Goal: Information Seeking & Learning: Learn about a topic

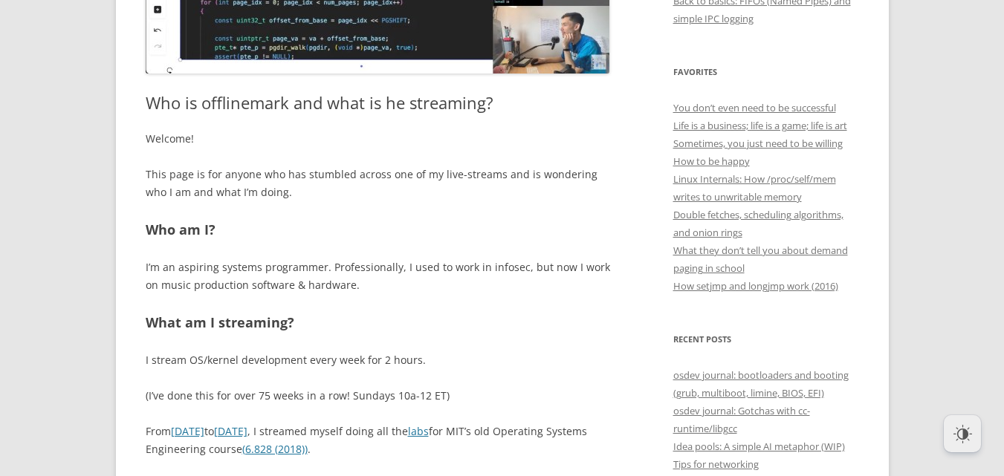
scroll to position [582, 0]
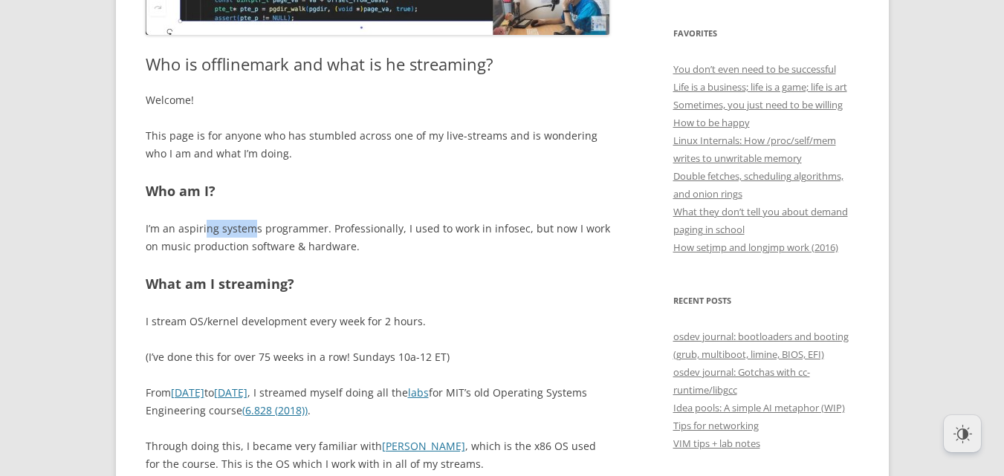
drag, startPoint x: 204, startPoint y: 222, endPoint x: 256, endPoint y: 236, distance: 53.2
click at [256, 236] on p "I’m an aspiring systems programmer. Professionally, I used to work in infosec, …" at bounding box center [378, 238] width 465 height 36
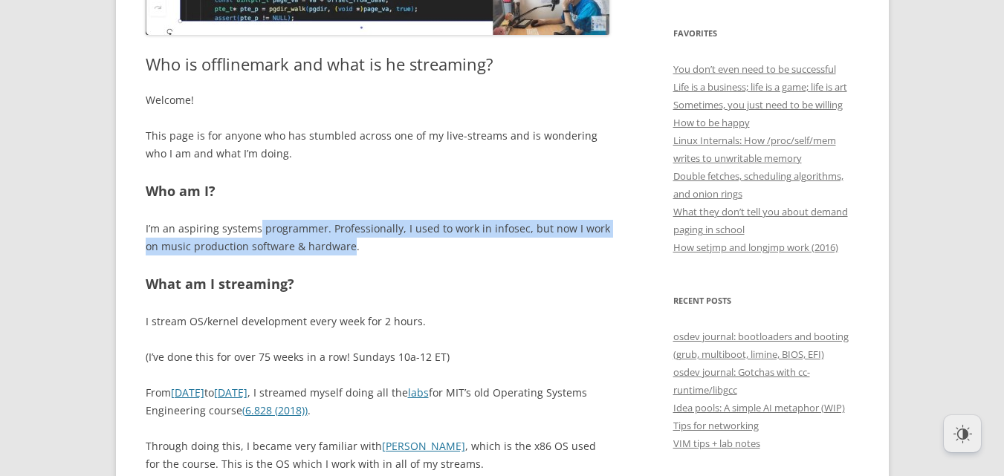
drag, startPoint x: 256, startPoint y: 236, endPoint x: 342, endPoint y: 255, distance: 88.4
click at [342, 255] on p "I’m an aspiring systems programmer. Professionally, I used to work in infosec, …" at bounding box center [378, 238] width 465 height 36
drag, startPoint x: 342, startPoint y: 255, endPoint x: 337, endPoint y: 236, distance: 19.1
click at [337, 236] on p "I’m an aspiring systems programmer. Professionally, I used to work in infosec, …" at bounding box center [378, 238] width 465 height 36
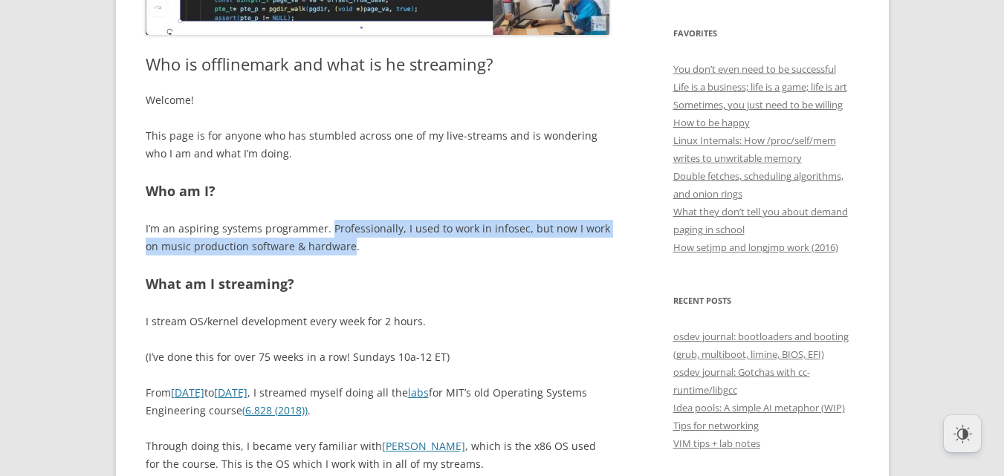
click at [337, 236] on p "I’m an aspiring systems programmer. Professionally, I used to work in infosec, …" at bounding box center [378, 238] width 465 height 36
drag, startPoint x: 337, startPoint y: 236, endPoint x: 410, endPoint y: 271, distance: 81.1
click at [410, 271] on div "Welcome! This page is for anyone who has stumbled across one of my live-streams…" at bounding box center [378, 390] width 465 height 599
click at [409, 271] on div "Welcome! This page is for anyone who has stumbled across one of my live-streams…" at bounding box center [378, 390] width 465 height 599
drag, startPoint x: 409, startPoint y: 271, endPoint x: 294, endPoint y: 223, distance: 124.0
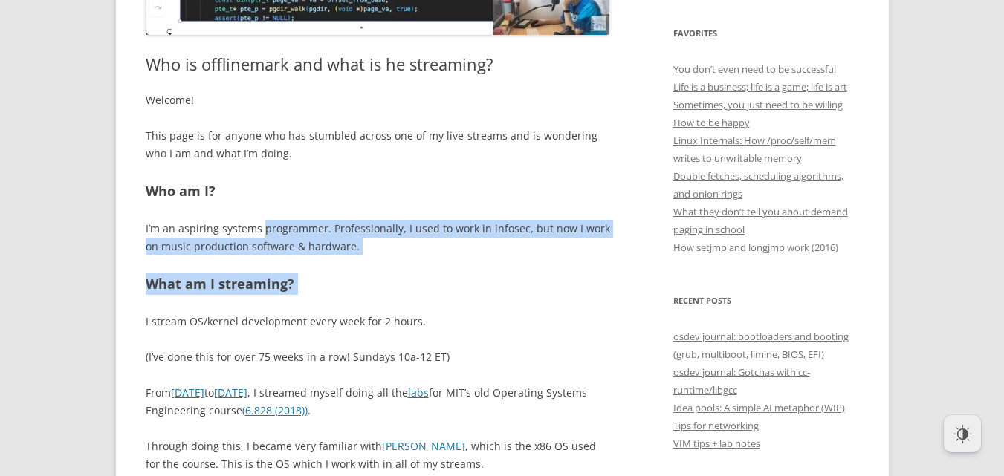
click at [295, 222] on div "Welcome! This page is for anyone who has stumbled across one of my live-streams…" at bounding box center [378, 390] width 465 height 599
click at [269, 251] on p "I’m an aspiring systems programmer. Professionally, I used to work in infosec, …" at bounding box center [378, 238] width 465 height 36
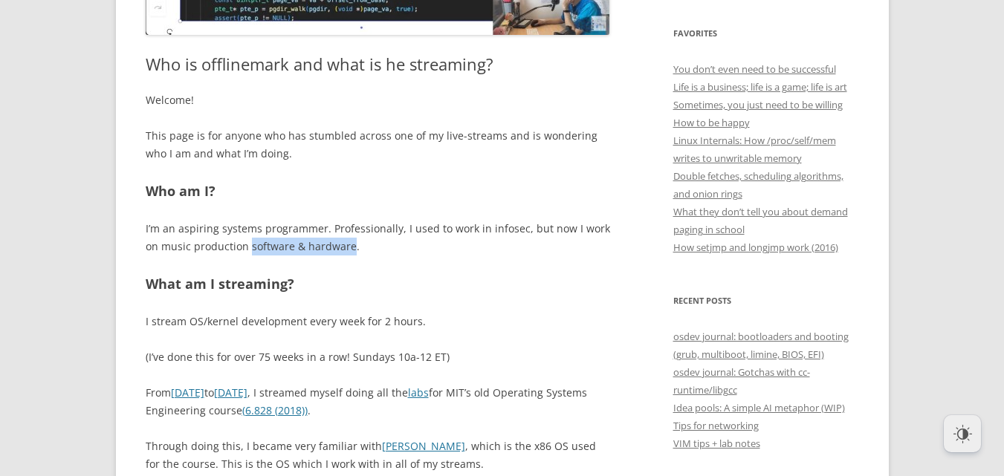
drag, startPoint x: 269, startPoint y: 251, endPoint x: 337, endPoint y: 251, distance: 67.6
click at [337, 251] on p "I’m an aspiring systems programmer. Professionally, I used to work in infosec, …" at bounding box center [378, 238] width 465 height 36
drag, startPoint x: 337, startPoint y: 251, endPoint x: 257, endPoint y: 248, distance: 79.6
click at [259, 248] on p "I’m an aspiring systems programmer. Professionally, I used to work in infosec, …" at bounding box center [378, 238] width 465 height 36
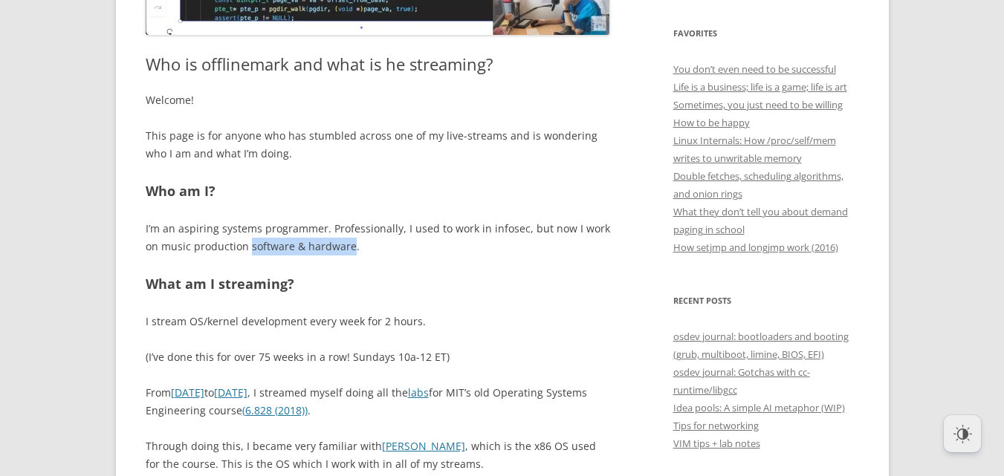
click at [254, 250] on p "I’m an aspiring systems programmer. Professionally, I used to work in infosec, …" at bounding box center [378, 238] width 465 height 36
drag, startPoint x: 254, startPoint y: 250, endPoint x: 228, endPoint y: 311, distance: 66.3
click at [242, 301] on div "Welcome! This page is for anyone who has stumbled across one of my live-streams…" at bounding box center [378, 390] width 465 height 599
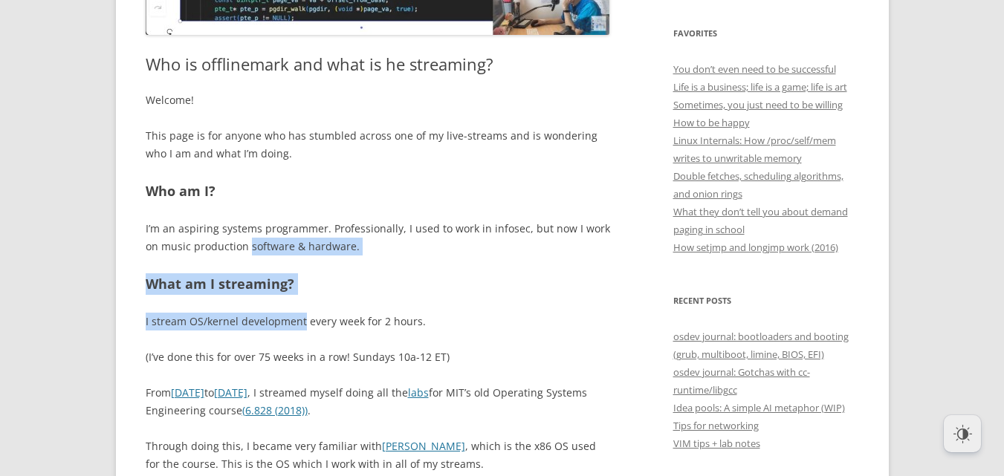
click at [204, 320] on p "I stream OS/kernel development every week for 2 hours." at bounding box center [378, 322] width 465 height 18
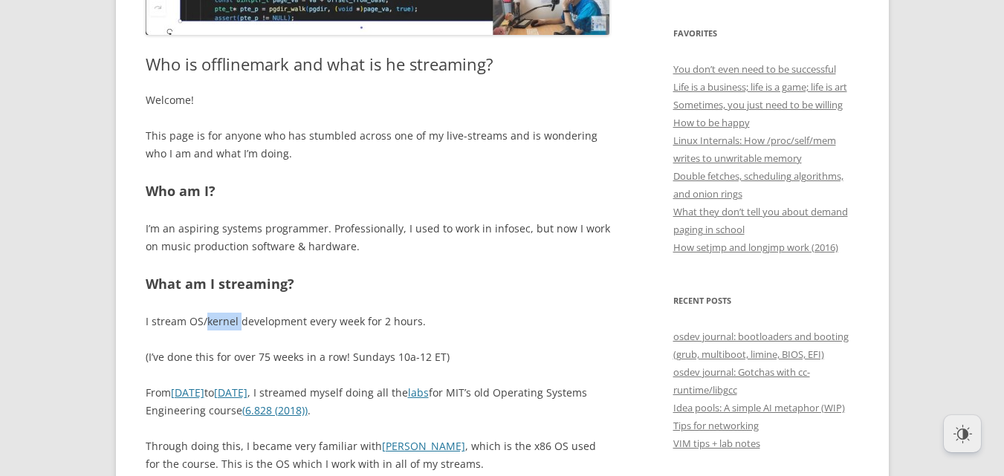
click at [204, 320] on p "I stream OS/kernel development every week for 2 hours." at bounding box center [378, 322] width 465 height 18
drag, startPoint x: 204, startPoint y: 320, endPoint x: 269, endPoint y: 324, distance: 64.8
click at [269, 324] on p "I stream OS/kernel development every week for 2 hours." at bounding box center [378, 322] width 465 height 18
click at [270, 324] on p "I stream OS/kernel development every week for 2 hours." at bounding box center [378, 322] width 465 height 18
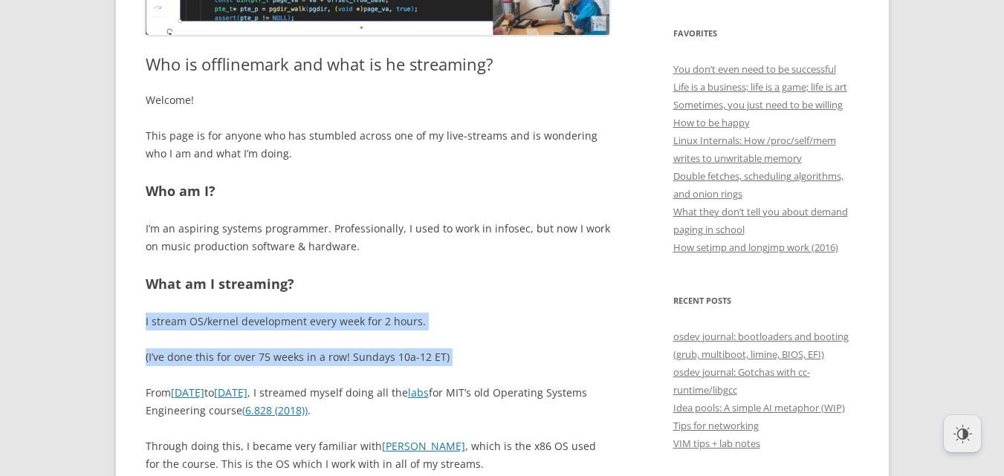
drag, startPoint x: 272, startPoint y: 323, endPoint x: 334, endPoint y: 334, distance: 62.7
click at [334, 334] on div "Welcome! This page is for anyone who has stumbled across one of my live-streams…" at bounding box center [378, 390] width 465 height 599
drag, startPoint x: 334, startPoint y: 334, endPoint x: 324, endPoint y: 326, distance: 12.7
click at [324, 326] on div "Welcome! This page is for anyone who has stumbled across one of my live-streams…" at bounding box center [378, 390] width 465 height 599
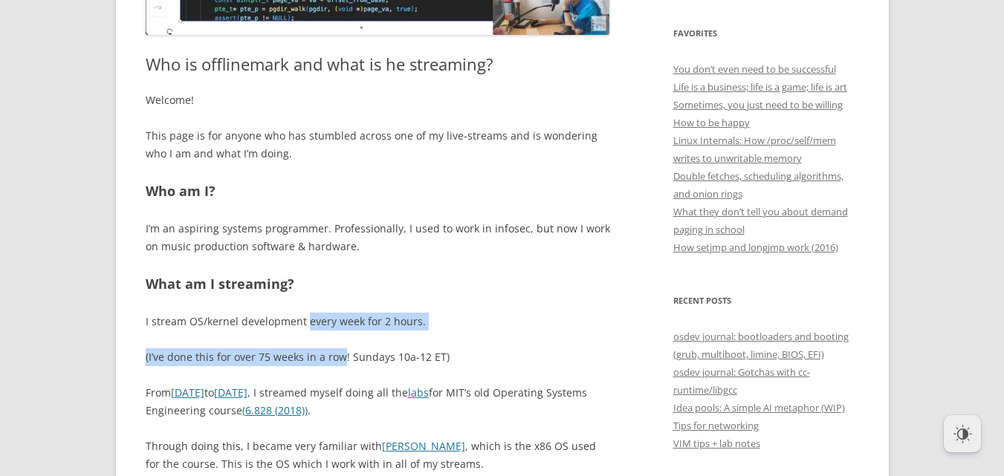
click at [324, 326] on p "I stream OS/kernel development every week for 2 hours." at bounding box center [378, 322] width 465 height 18
drag, startPoint x: 324, startPoint y: 326, endPoint x: 369, endPoint y: 334, distance: 46.1
click at [369, 334] on div "Welcome! This page is for anyone who has stumbled across one of my live-streams…" at bounding box center [378, 390] width 465 height 599
drag, startPoint x: 369, startPoint y: 334, endPoint x: 302, endPoint y: 320, distance: 69.3
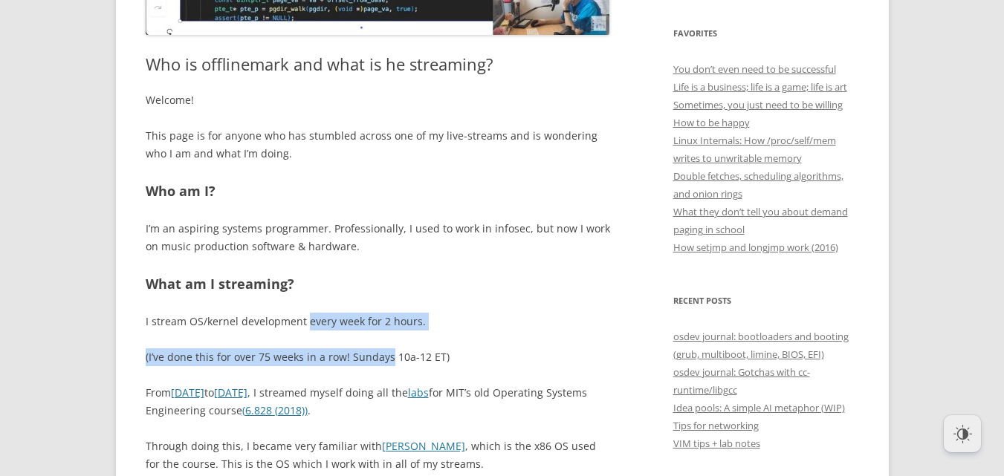
click at [309, 320] on div "Welcome! This page is for anyone who has stumbled across one of my live-streams…" at bounding box center [378, 390] width 465 height 599
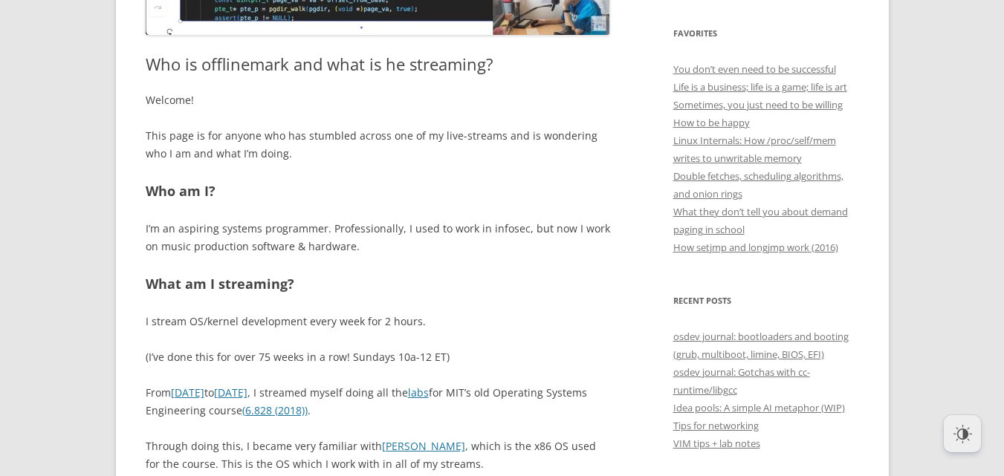
click at [297, 320] on p "I stream OS/kernel development every week for 2 hours." at bounding box center [378, 322] width 465 height 18
drag, startPoint x: 297, startPoint y: 320, endPoint x: 356, endPoint y: 320, distance: 58.7
click at [356, 320] on p "I stream OS/kernel development every week for 2 hours." at bounding box center [378, 322] width 465 height 18
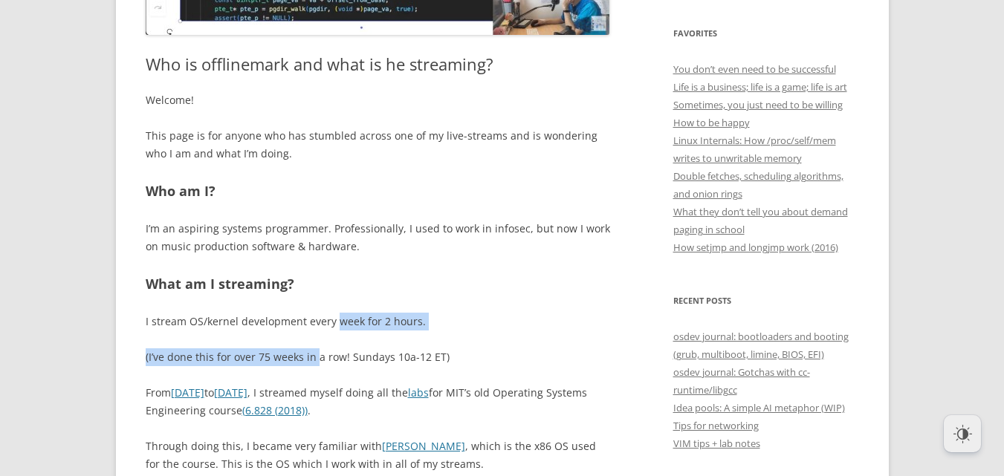
drag, startPoint x: 356, startPoint y: 320, endPoint x: 308, endPoint y: 343, distance: 52.9
click at [308, 343] on div "Welcome! This page is for anyone who has stumbled across one of my live-streams…" at bounding box center [378, 390] width 465 height 599
click at [306, 343] on div "Welcome! This page is for anyone who has stumbled across one of my live-streams…" at bounding box center [378, 390] width 465 height 599
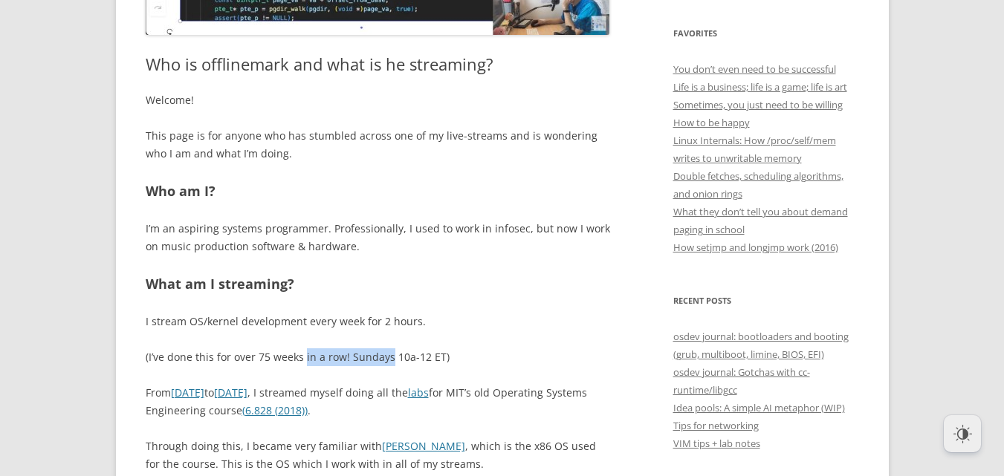
drag, startPoint x: 306, startPoint y: 343, endPoint x: 379, endPoint y: 360, distance: 75.4
click at [379, 360] on div "Welcome! This page is for anyone who has stumbled across one of my live-streams…" at bounding box center [378, 390] width 465 height 599
click at [374, 360] on p "(I’ve done this for over 75 weeks in a row! Sundays 10a-12 ET)" at bounding box center [378, 358] width 465 height 18
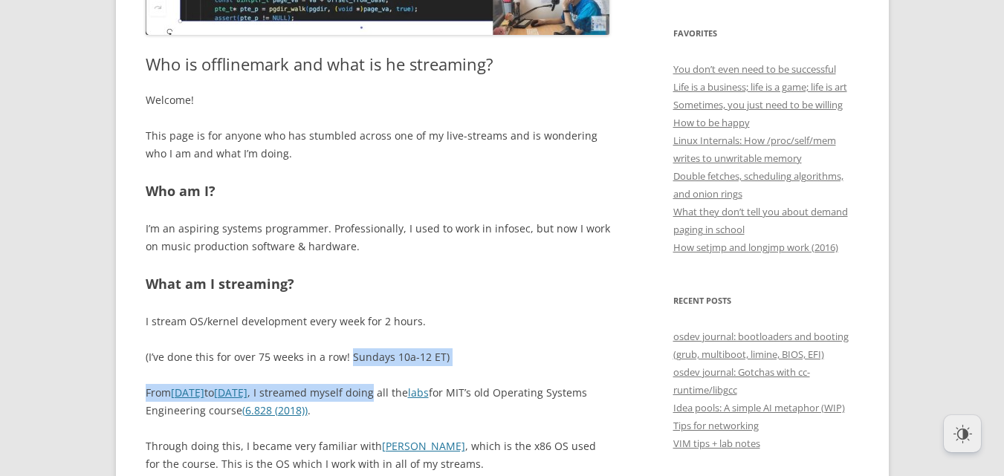
drag, startPoint x: 374, startPoint y: 360, endPoint x: 417, endPoint y: 368, distance: 43.9
click at [417, 368] on div "Welcome! This page is for anyone who has stumbled across one of my live-streams…" at bounding box center [378, 390] width 465 height 599
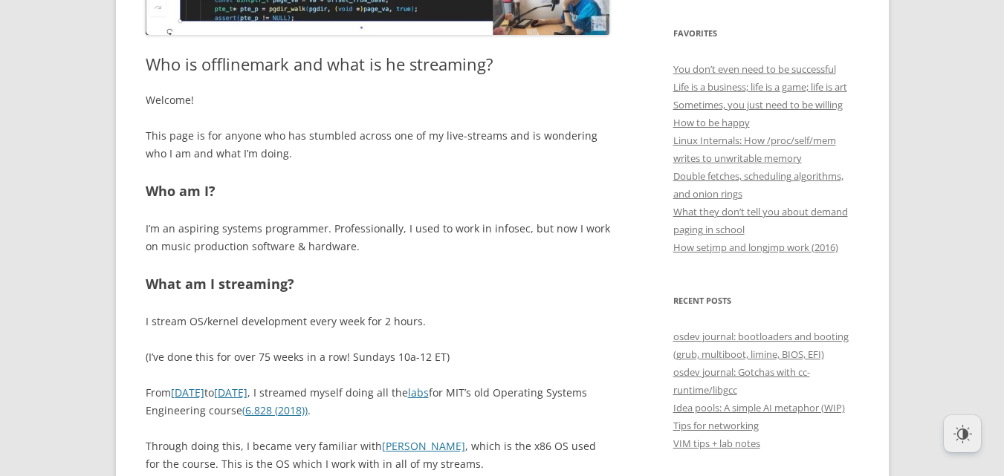
click at [417, 368] on div "Welcome! This page is for anyone who has stumbled across one of my live-streams…" at bounding box center [378, 390] width 465 height 599
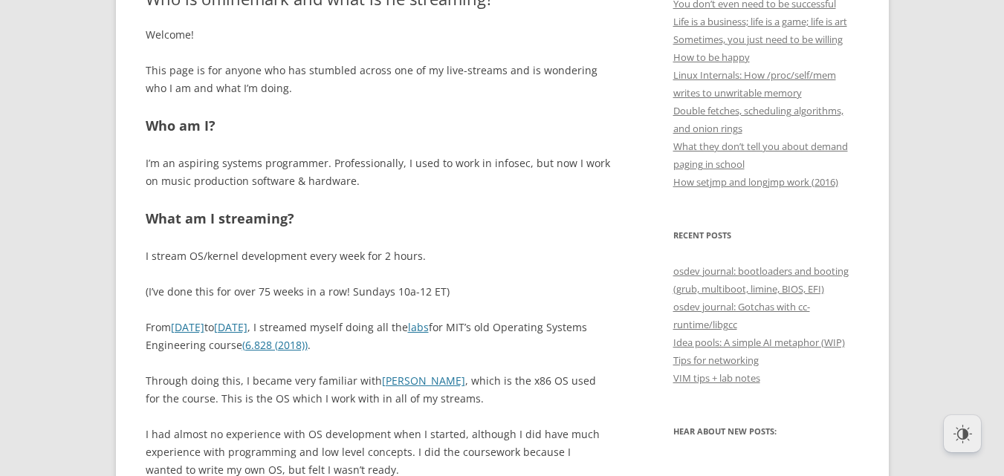
scroll to position [701, 0]
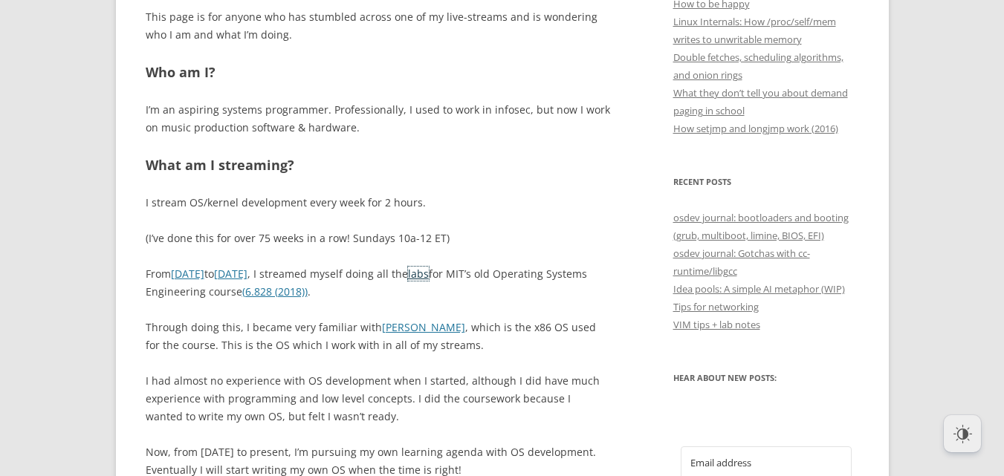
click at [429, 277] on link "labs" at bounding box center [418, 274] width 21 height 14
drag, startPoint x: 188, startPoint y: 337, endPoint x: 284, endPoint y: 354, distance: 97.4
click at [284, 354] on p "Through doing this, I became very familiar with JOS , which is the x86 OS used …" at bounding box center [378, 337] width 465 height 36
drag, startPoint x: 284, startPoint y: 354, endPoint x: 279, endPoint y: 338, distance: 16.5
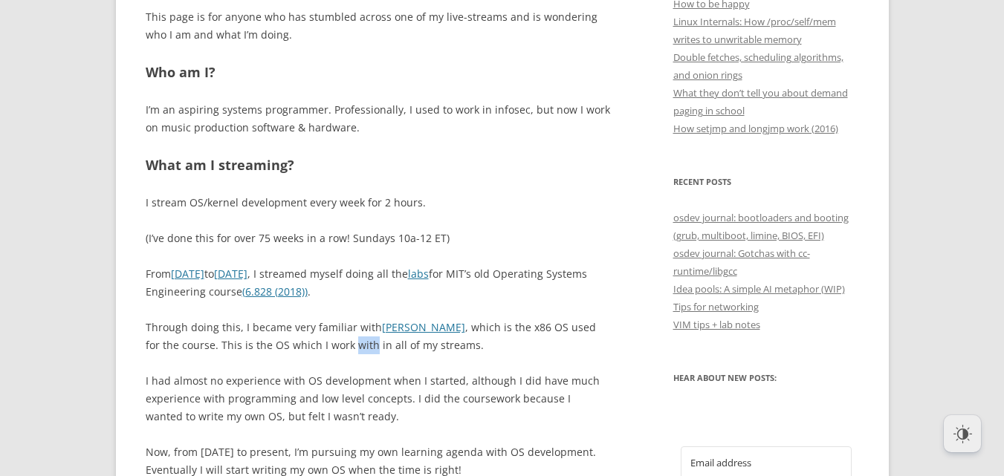
click at [279, 338] on p "Through doing this, I became very familiar with JOS , which is the x86 OS used …" at bounding box center [378, 337] width 465 height 36
click at [278, 338] on p "Through doing this, I became very familiar with JOS , which is the x86 OS used …" at bounding box center [378, 337] width 465 height 36
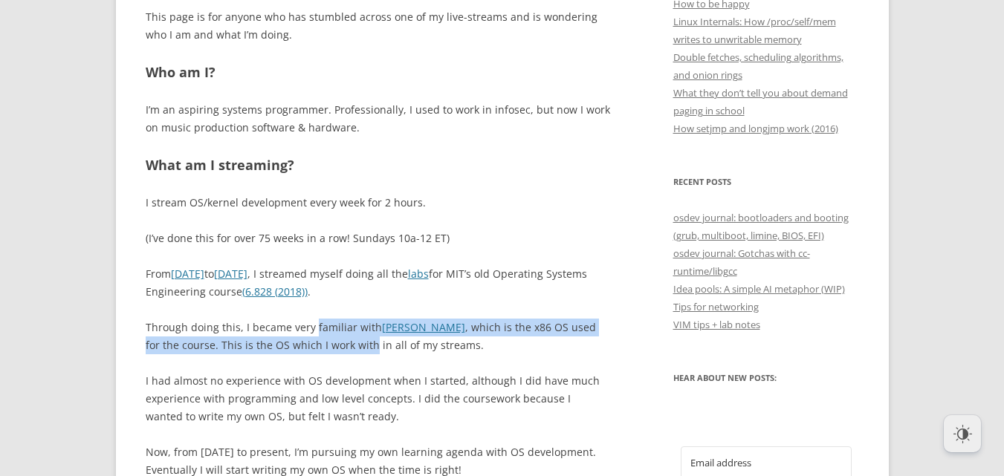
drag, startPoint x: 278, startPoint y: 338, endPoint x: 335, endPoint y: 334, distance: 57.4
click at [335, 334] on p "Through doing this, I became very familiar with JOS , which is the x86 OS used …" at bounding box center [378, 337] width 465 height 36
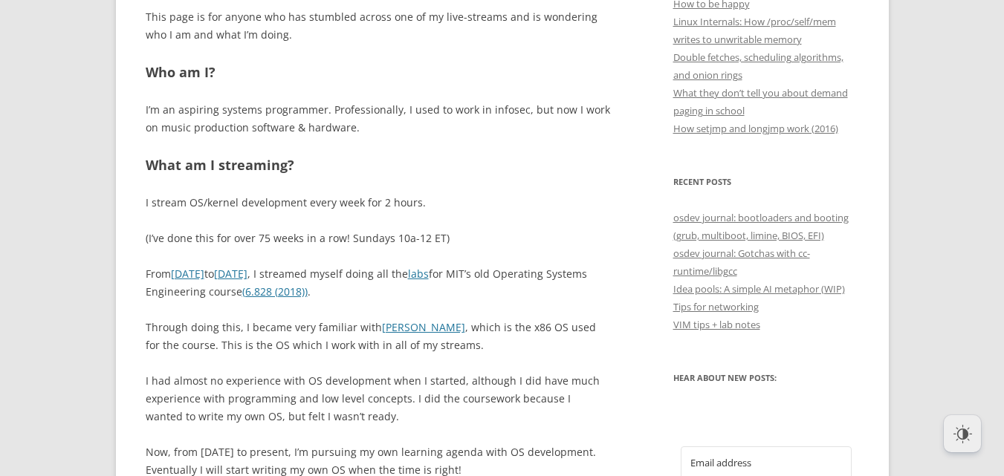
click at [333, 337] on p "Through doing this, I became very familiar with JOS , which is the x86 OS used …" at bounding box center [378, 337] width 465 height 36
click at [268, 354] on p "Through doing this, I became very familiar with JOS , which is the x86 OS used …" at bounding box center [378, 337] width 465 height 36
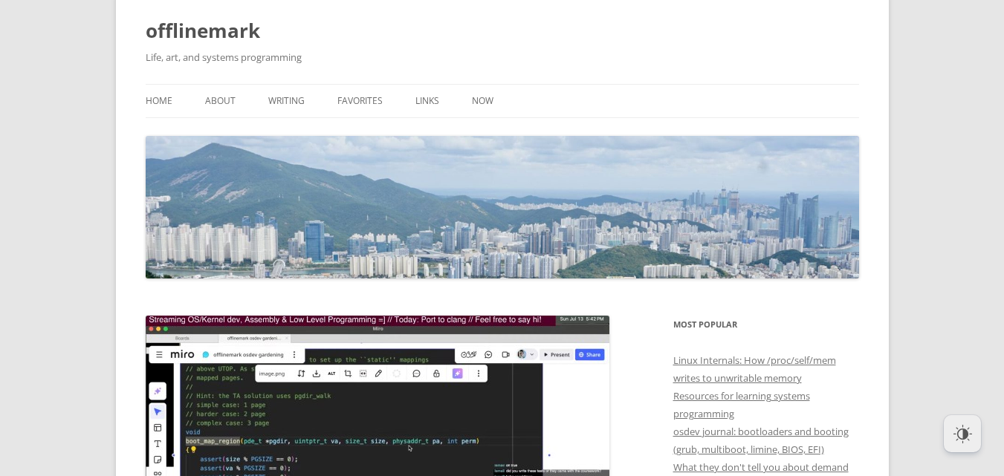
scroll to position [0, 0]
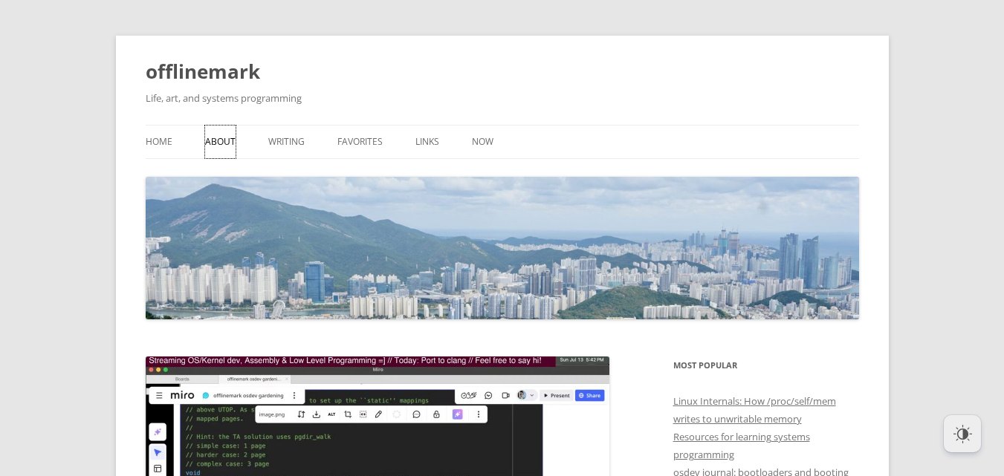
click at [222, 143] on link "About" at bounding box center [220, 142] width 30 height 33
click at [151, 144] on link "Home" at bounding box center [159, 142] width 27 height 33
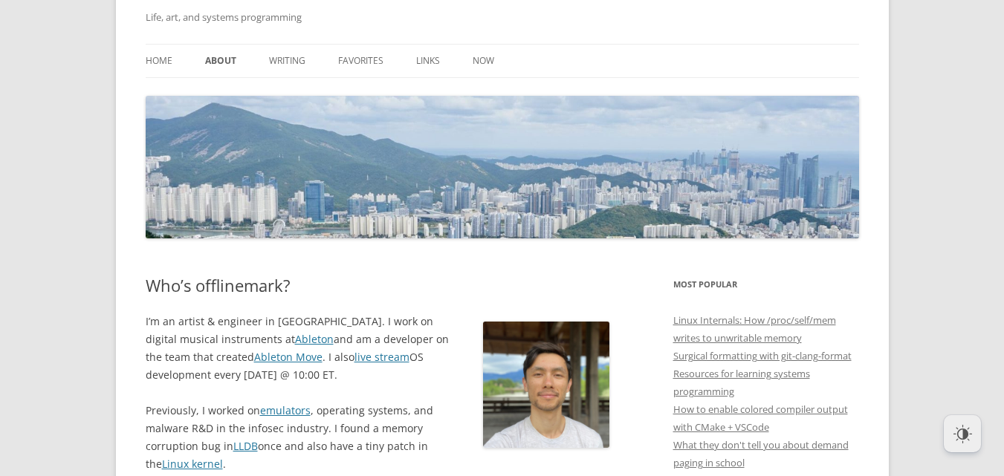
scroll to position [87, 0]
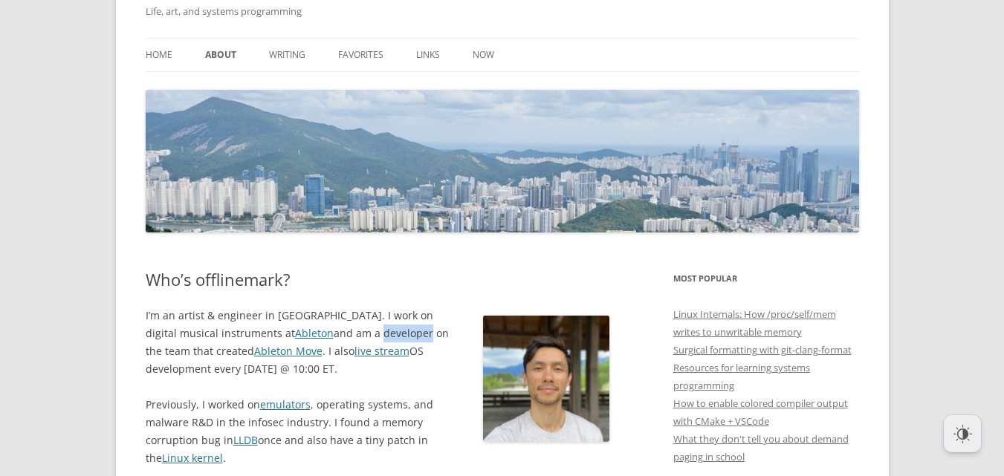
drag, startPoint x: 303, startPoint y: 334, endPoint x: 355, endPoint y: 331, distance: 52.9
click at [355, 331] on p "I’m an artist & engineer in Berlin. I work on digital musical instruments at Ab…" at bounding box center [378, 342] width 465 height 71
click at [238, 370] on p "I’m an artist & engineer in Berlin. I work on digital musical instruments at Ab…" at bounding box center [378, 342] width 465 height 71
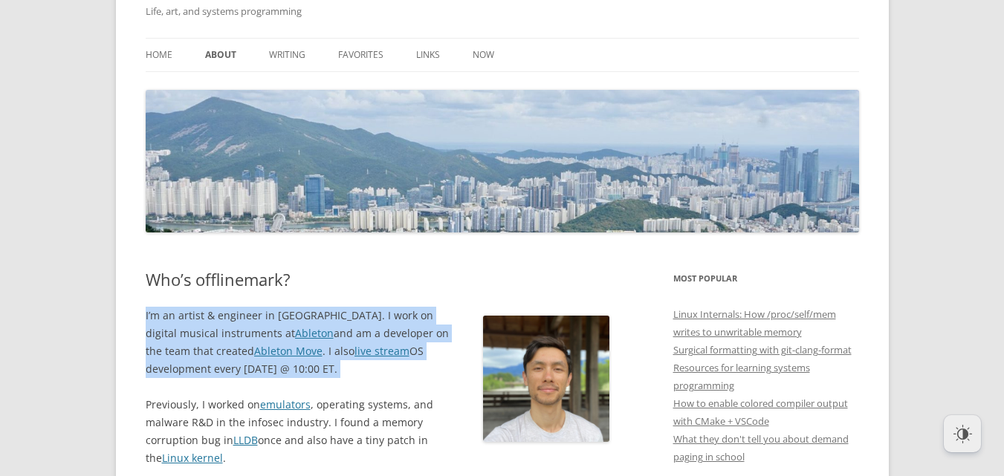
click at [253, 373] on p "I’m an artist & engineer in Berlin. I work on digital musical instruments at Ab…" at bounding box center [378, 342] width 465 height 71
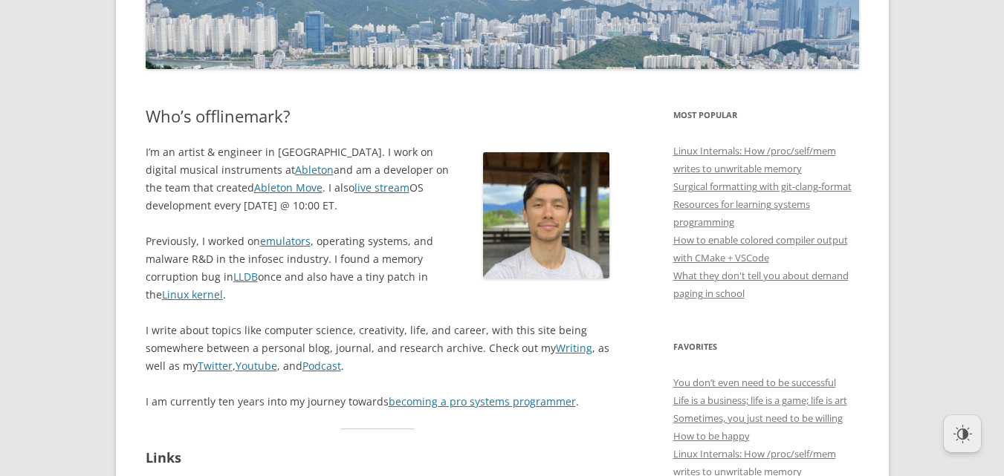
scroll to position [265, 0]
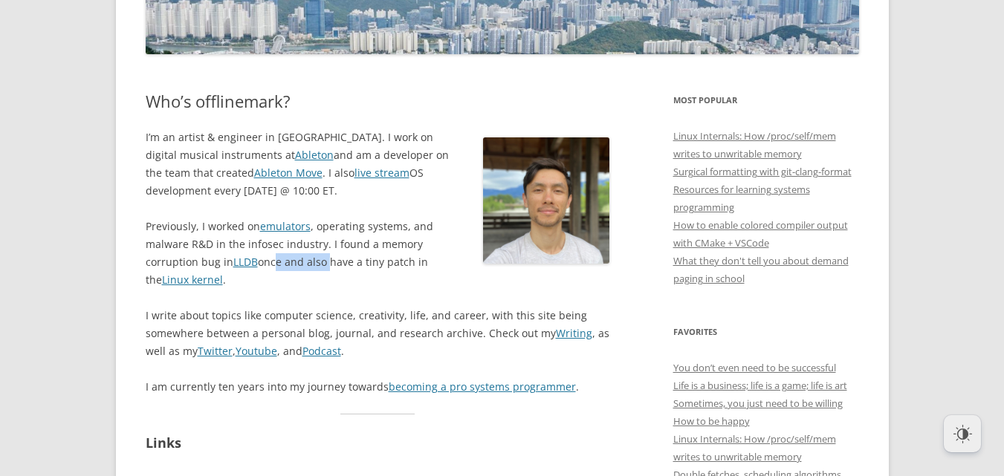
drag, startPoint x: 271, startPoint y: 267, endPoint x: 326, endPoint y: 268, distance: 55.0
click at [326, 268] on p "Previously, I worked on emulators , operating systems, and malware R&D in the i…" at bounding box center [378, 253] width 465 height 71
drag, startPoint x: 326, startPoint y: 268, endPoint x: 337, endPoint y: 278, distance: 14.8
click at [337, 278] on p "Previously, I worked on emulators , operating systems, and malware R&D in the i…" at bounding box center [378, 253] width 465 height 71
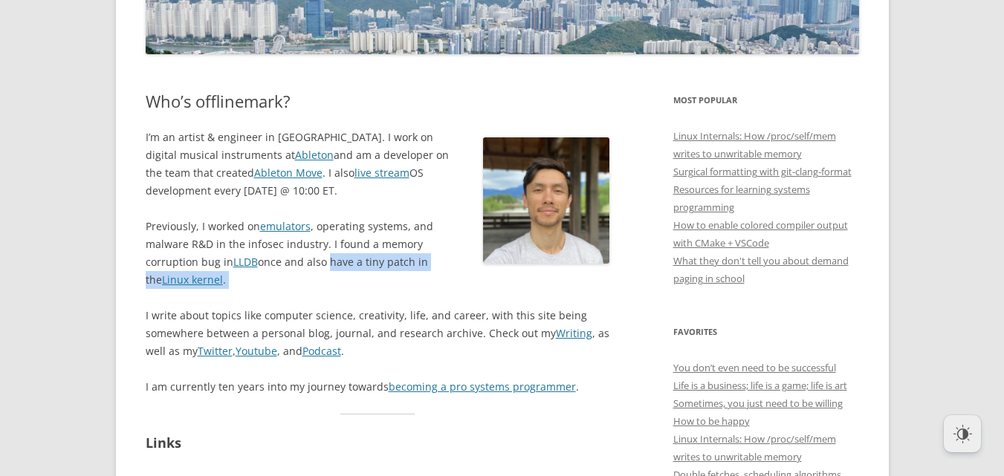
click at [331, 288] on p "Previously, I worked on emulators , operating systems, and malware R&D in the i…" at bounding box center [378, 253] width 465 height 71
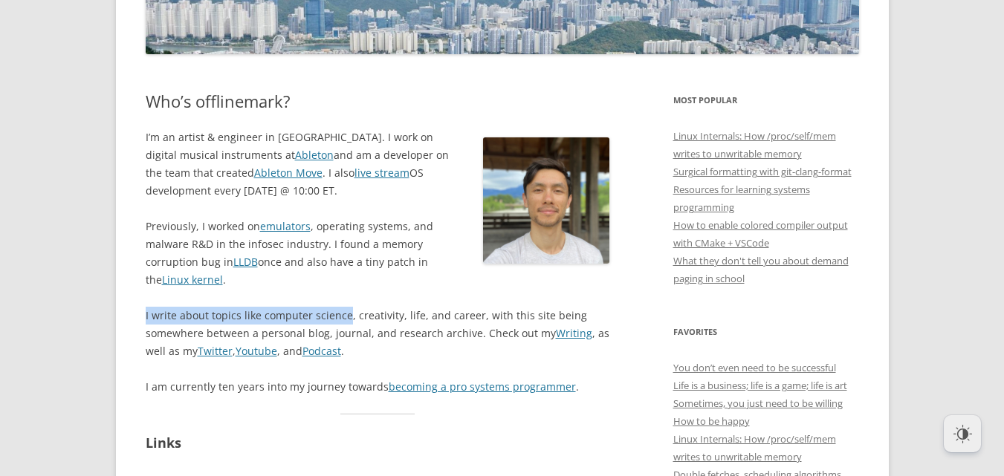
drag, startPoint x: 331, startPoint y: 288, endPoint x: 288, endPoint y: 316, distance: 51.1
click at [303, 295] on div "I’m an artist & engineer in Berlin. I work on digital musical instruments at Ab…" at bounding box center [378, 263] width 465 height 268
click at [284, 320] on p "I write about topics like computer science, creativity, life, and career, with …" at bounding box center [378, 334] width 465 height 54
drag, startPoint x: 284, startPoint y: 320, endPoint x: 349, endPoint y: 320, distance: 64.7
click at [349, 320] on p "I write about topics like computer science, creativity, life, and career, with …" at bounding box center [378, 334] width 465 height 54
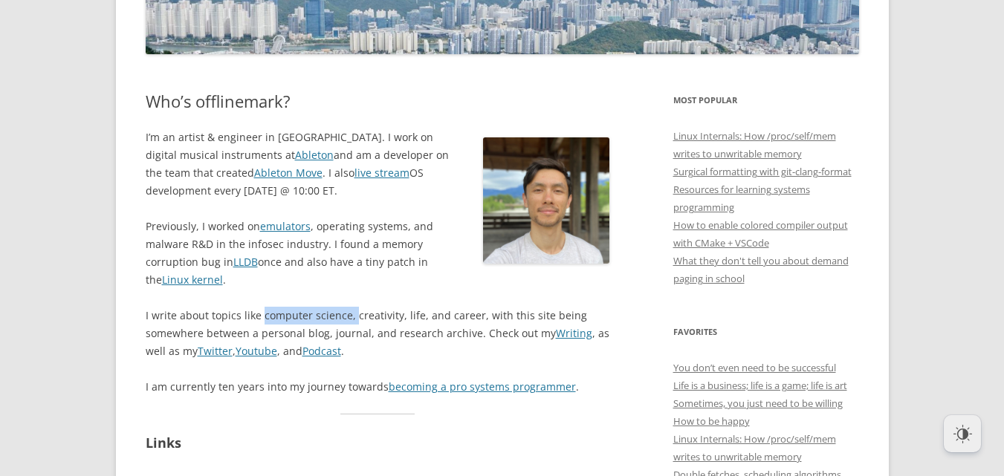
click at [349, 320] on p "I write about topics like computer science, creativity, life, and career, with …" at bounding box center [378, 334] width 465 height 54
drag, startPoint x: 349, startPoint y: 320, endPoint x: 402, endPoint y: 314, distance: 53.9
click at [402, 314] on p "I write about topics like computer science, creativity, life, and career, with …" at bounding box center [378, 334] width 465 height 54
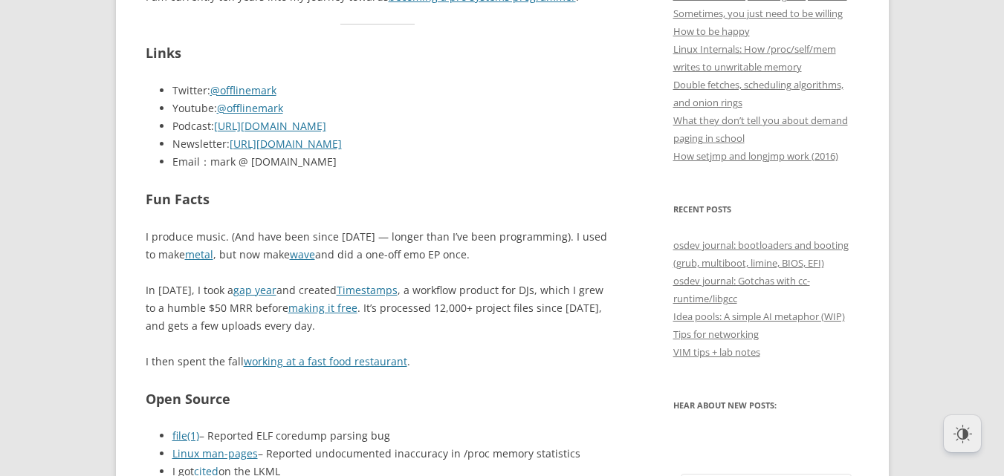
scroll to position [682, 0]
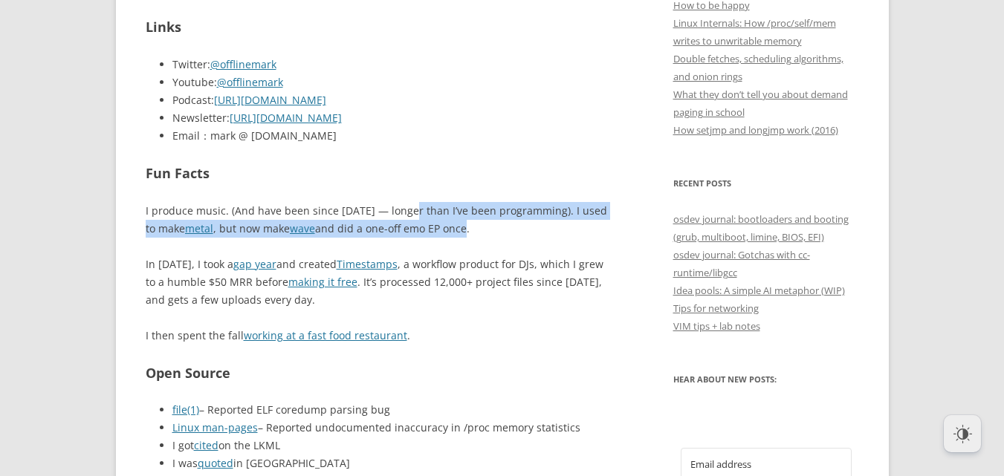
click at [454, 232] on p "I produce music. (And have been since 2010 — longer than I’ve been programming)…" at bounding box center [378, 220] width 465 height 36
click at [455, 232] on p "I produce music. (And have been since 2010 — longer than I’ve been programming)…" at bounding box center [378, 220] width 465 height 36
drag, startPoint x: 455, startPoint y: 232, endPoint x: 417, endPoint y: 204, distance: 46.8
click at [426, 204] on p "I produce music. (And have been since 2010 — longer than I’ve been programming)…" at bounding box center [378, 220] width 465 height 36
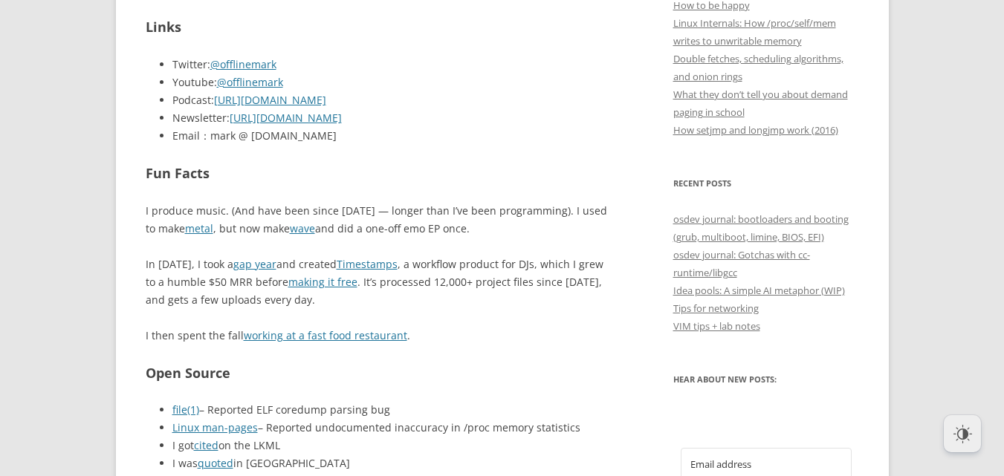
click at [381, 203] on p "I produce music. (And have been since 2010 — longer than I’ve been programming)…" at bounding box center [378, 220] width 465 height 36
drag, startPoint x: 381, startPoint y: 203, endPoint x: 414, endPoint y: 213, distance: 34.3
click at [414, 213] on p "I produce music. (And have been since 2010 — longer than I’ve been programming)…" at bounding box center [378, 220] width 465 height 36
click at [414, 215] on p "I produce music. (And have been since 2010 — longer than I’ve been programming)…" at bounding box center [378, 220] width 465 height 36
drag, startPoint x: 424, startPoint y: 214, endPoint x: 441, endPoint y: 210, distance: 17.7
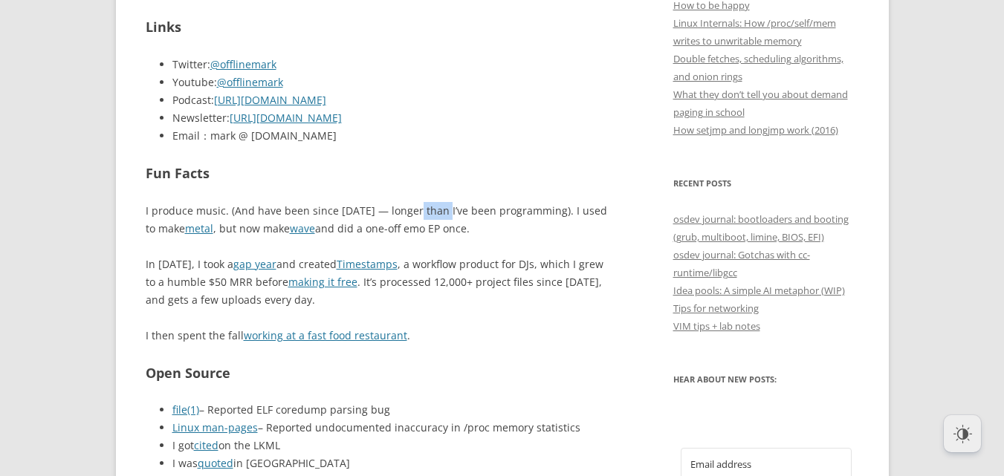
click at [439, 210] on p "I produce music. (And have been since 2010 — longer than I’ve been programming)…" at bounding box center [378, 220] width 465 height 36
click at [444, 210] on p "I produce music. (And have been since 2010 — longer than I’ve been programming)…" at bounding box center [378, 220] width 465 height 36
drag, startPoint x: 444, startPoint y: 210, endPoint x: 469, endPoint y: 210, distance: 25.3
click at [469, 210] on p "I produce music. (And have been since 2010 — longer than I’ve been programming)…" at bounding box center [378, 220] width 465 height 36
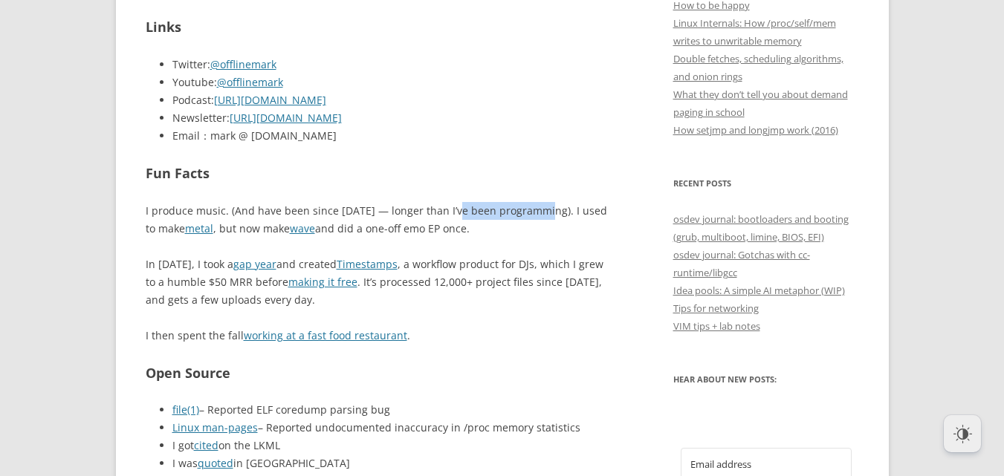
drag, startPoint x: 469, startPoint y: 210, endPoint x: 512, endPoint y: 209, distance: 43.1
click at [511, 209] on p "I produce music. (And have been since 2010 — longer than I’ve been programming)…" at bounding box center [378, 220] width 465 height 36
click at [512, 209] on p "I produce music. (And have been since 2010 — longer than I’ve been programming)…" at bounding box center [378, 220] width 465 height 36
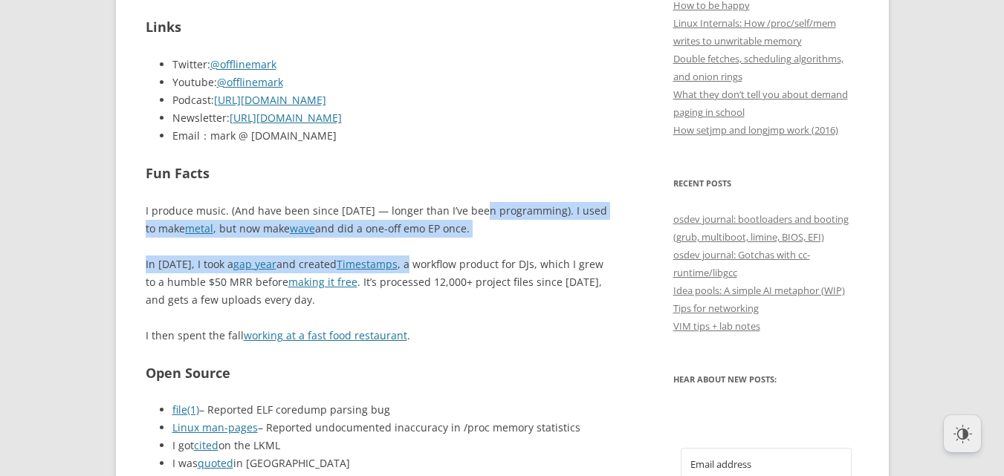
drag, startPoint x: 512, startPoint y: 209, endPoint x: 395, endPoint y: 244, distance: 122.5
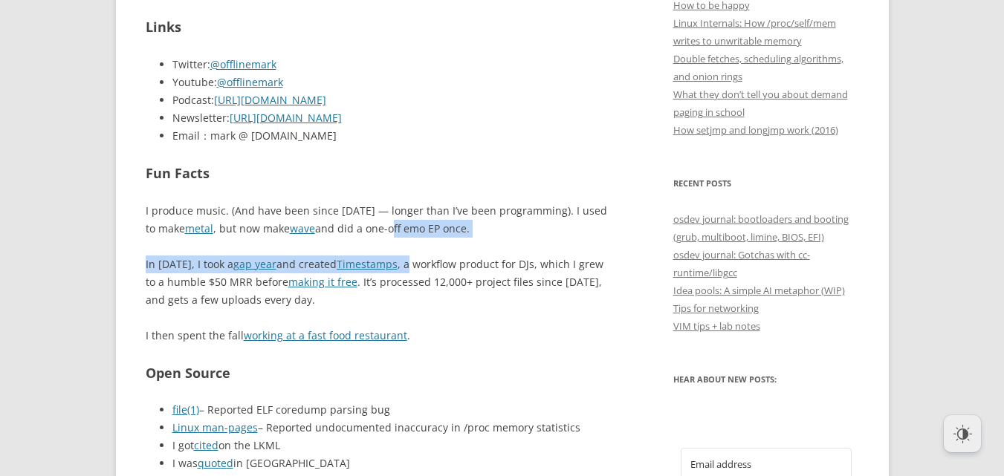
drag, startPoint x: 395, startPoint y: 244, endPoint x: 387, endPoint y: 235, distance: 12.1
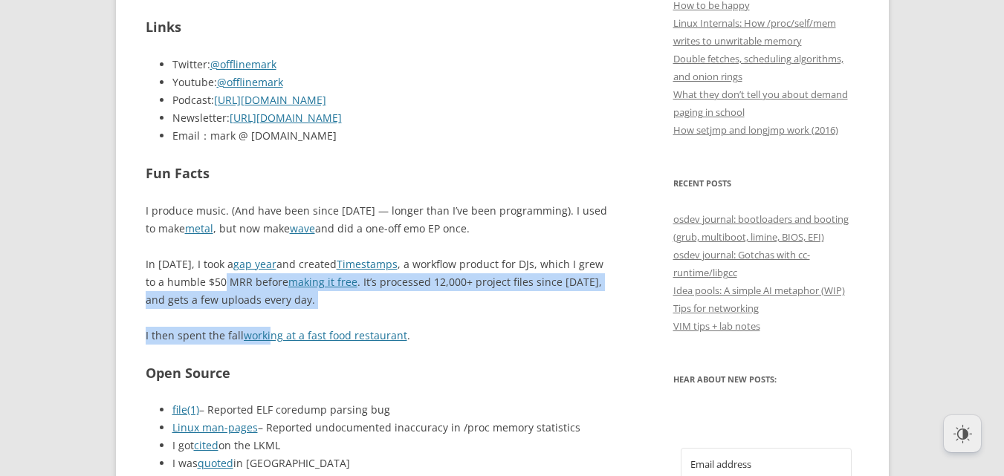
drag, startPoint x: 211, startPoint y: 288, endPoint x: 272, endPoint y: 313, distance: 65.7
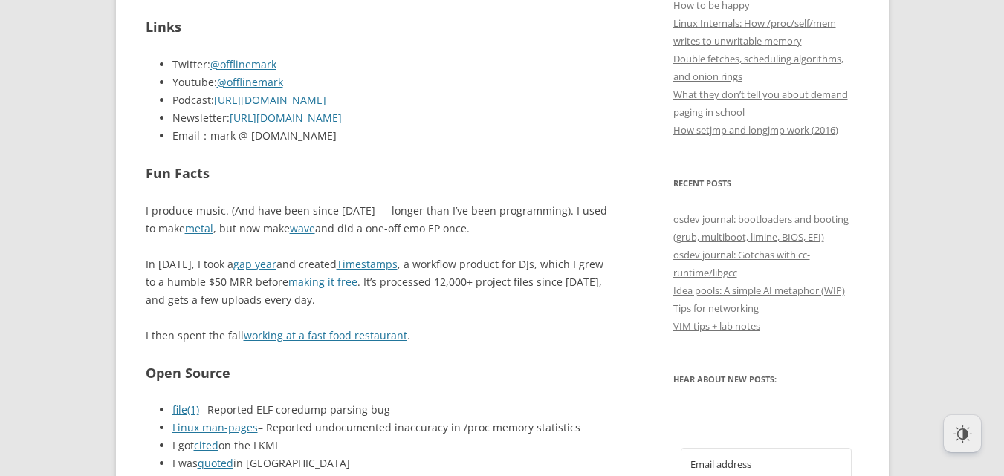
drag, startPoint x: 299, startPoint y: 310, endPoint x: 306, endPoint y: 292, distance: 19.1
click at [297, 302] on p "In 2020, I took a gap year and created Timestamps , a workflow product for DJs,…" at bounding box center [378, 283] width 465 height 54
click at [255, 265] on link "gap year" at bounding box center [254, 264] width 43 height 14
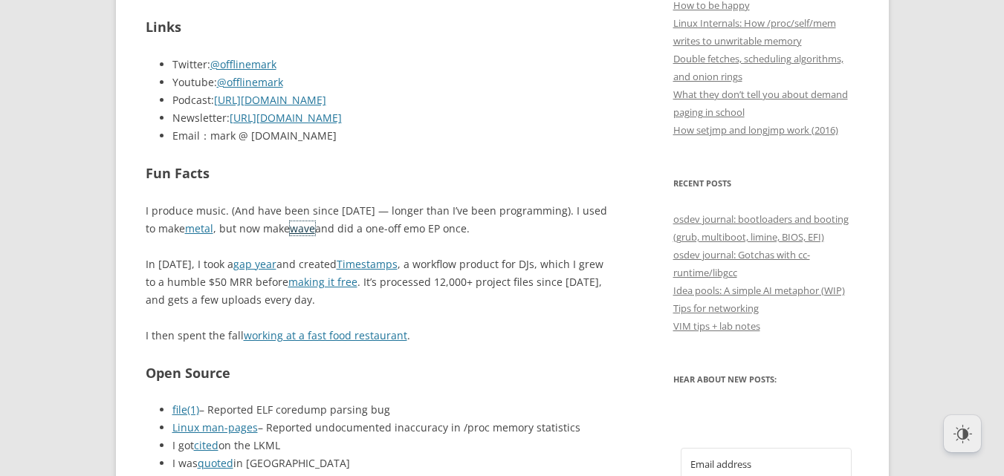
click at [290, 232] on link "wave" at bounding box center [302, 229] width 25 height 14
click at [191, 225] on link "metal" at bounding box center [199, 229] width 28 height 14
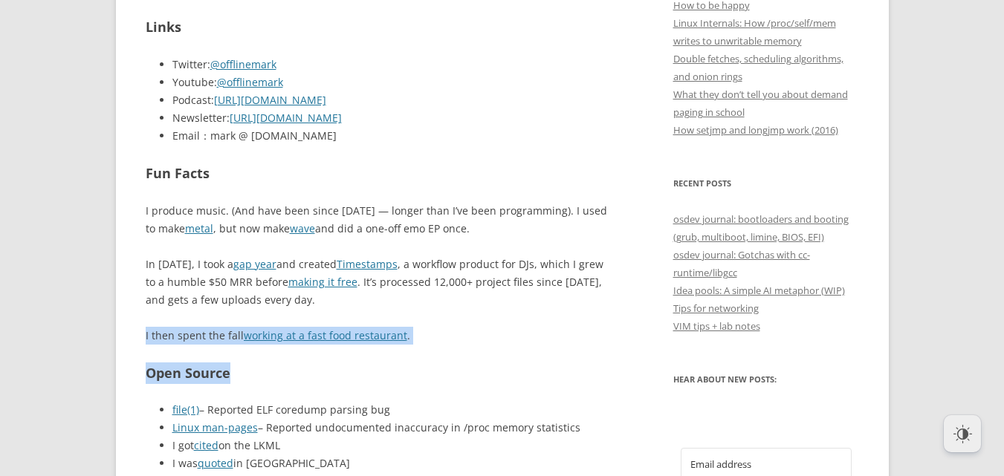
drag, startPoint x: 145, startPoint y: 336, endPoint x: 236, endPoint y: 349, distance: 92.4
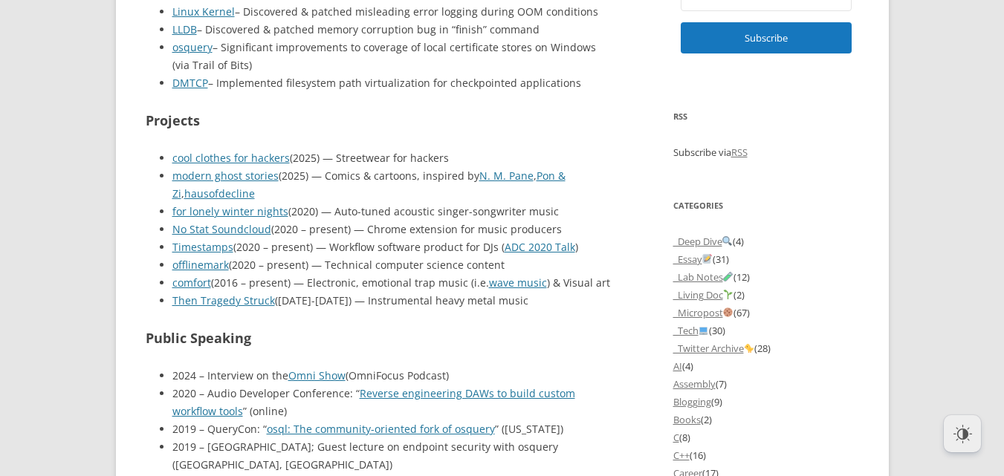
scroll to position [1128, 0]
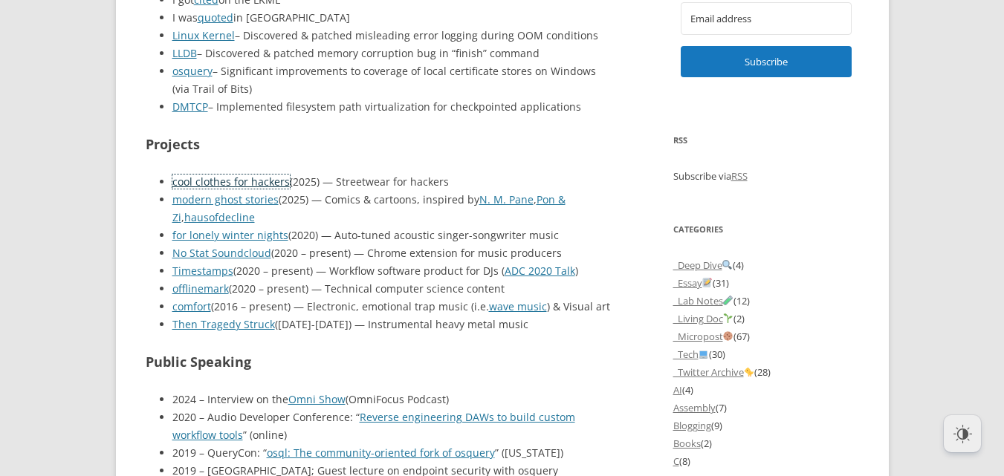
click at [201, 180] on link "cool clothes for hackers" at bounding box center [230, 182] width 117 height 14
click at [222, 260] on li "No Stat Soundcloud (2020 – present) — Chrome extension for music producers" at bounding box center [391, 254] width 438 height 18
click at [222, 257] on link "No Stat Soundcloud" at bounding box center [221, 253] width 99 height 14
click at [294, 317] on li "Then Tragedy Struck (2010-2013) — Instrumental heavy metal music" at bounding box center [391, 325] width 438 height 18
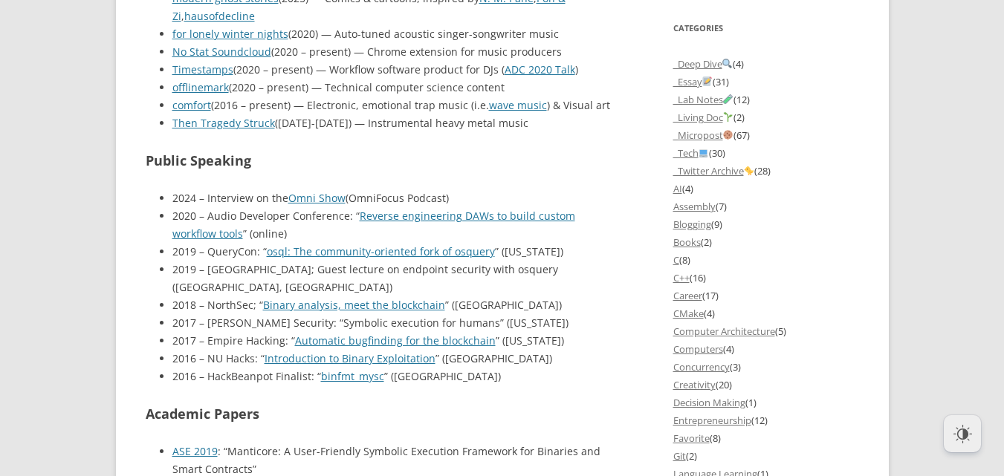
scroll to position [1365, 0]
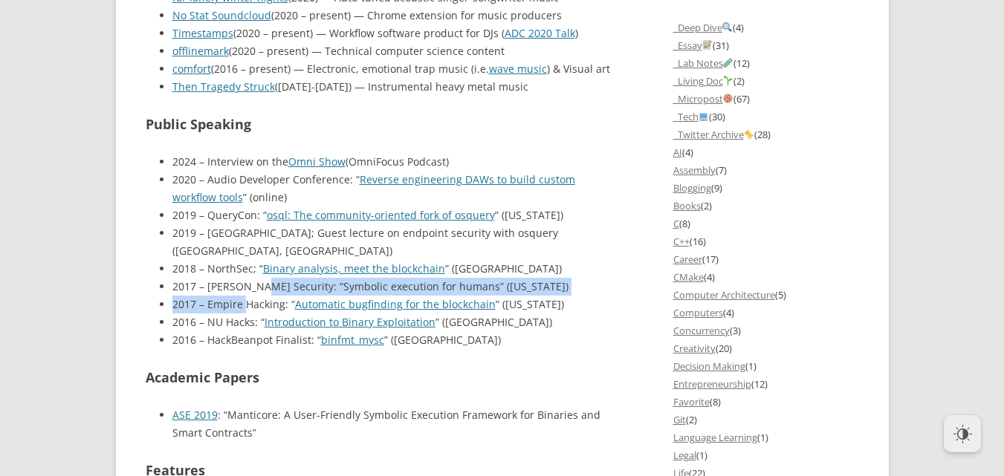
drag, startPoint x: 243, startPoint y: 278, endPoint x: 253, endPoint y: 269, distance: 13.2
click at [253, 269] on ul "2024 – Interview on the Omni Show (OmniFocus Podcast) 2020 – Audio Developer Co…" at bounding box center [378, 251] width 465 height 196
click at [253, 278] on li "2017 – O’Reilly Security: “Symbolic execution for humans” (New York)" at bounding box center [391, 287] width 438 height 18
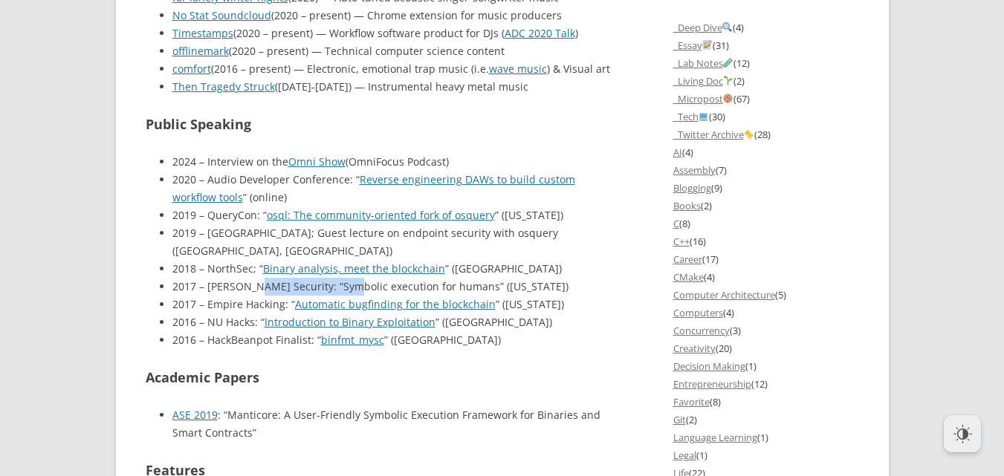
drag, startPoint x: 253, startPoint y: 269, endPoint x: 320, endPoint y: 276, distance: 66.5
click at [320, 278] on li "2017 – O’Reilly Security: “Symbolic execution for humans” (New York)" at bounding box center [391, 287] width 438 height 18
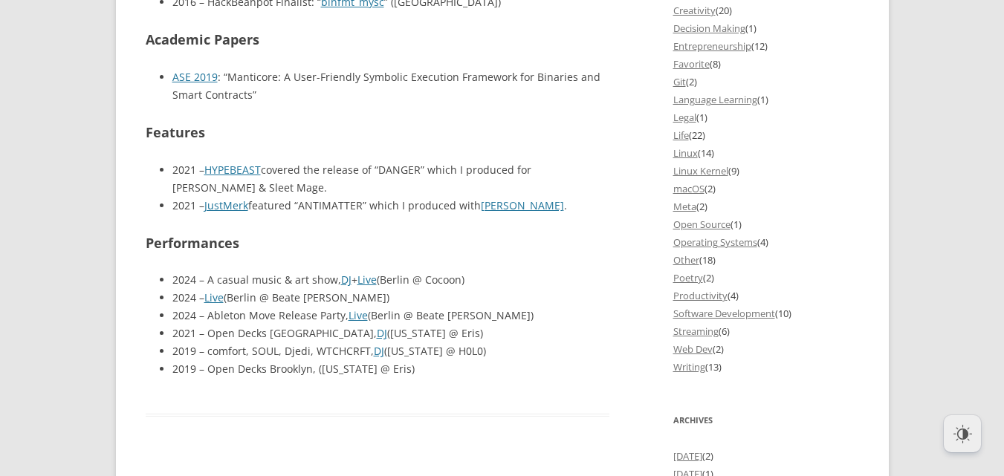
scroll to position [1782, 0]
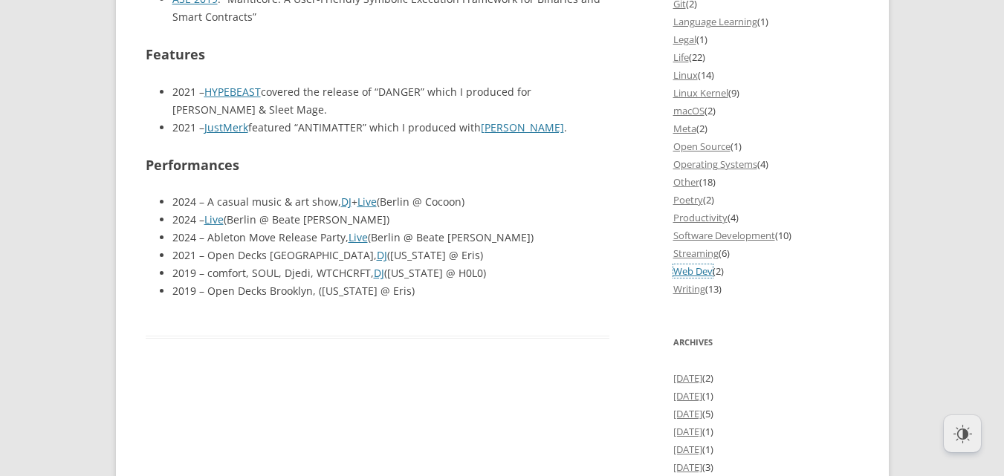
click at [682, 270] on link "Web Dev" at bounding box center [692, 271] width 39 height 13
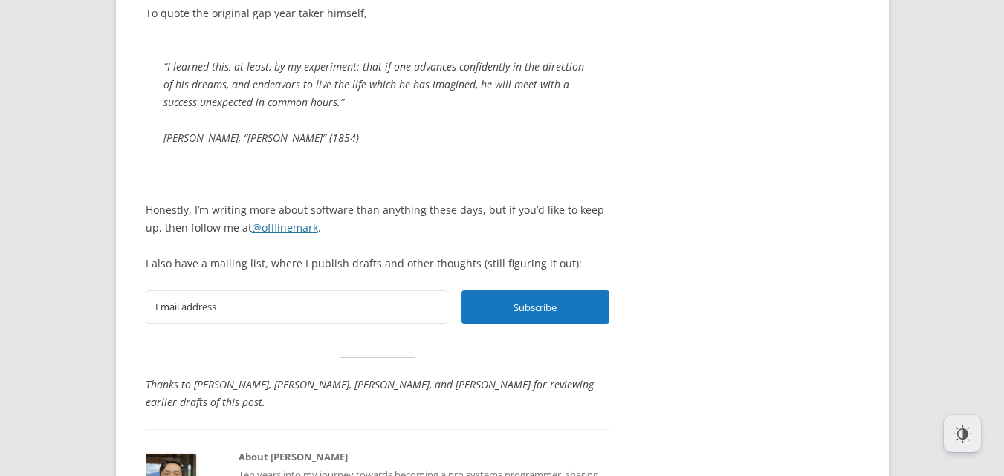
scroll to position [6893, 0]
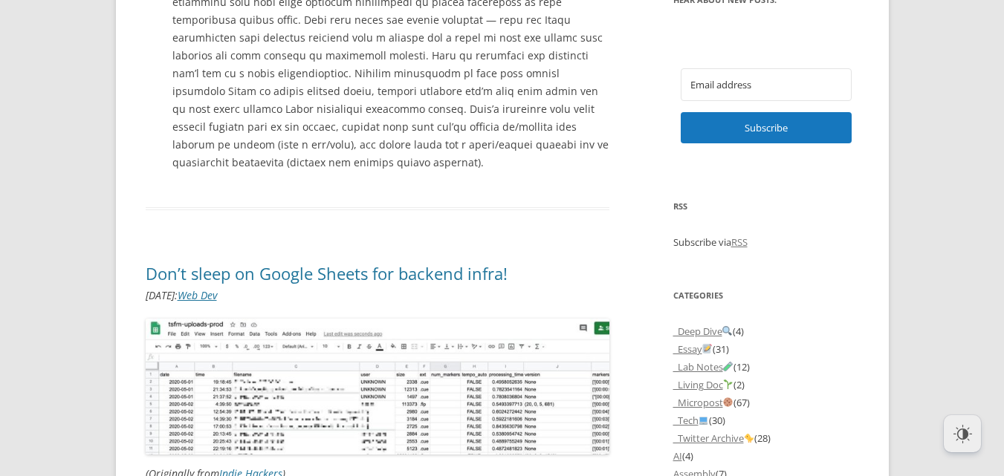
scroll to position [1100, 0]
